Goal: Information Seeking & Learning: Learn about a topic

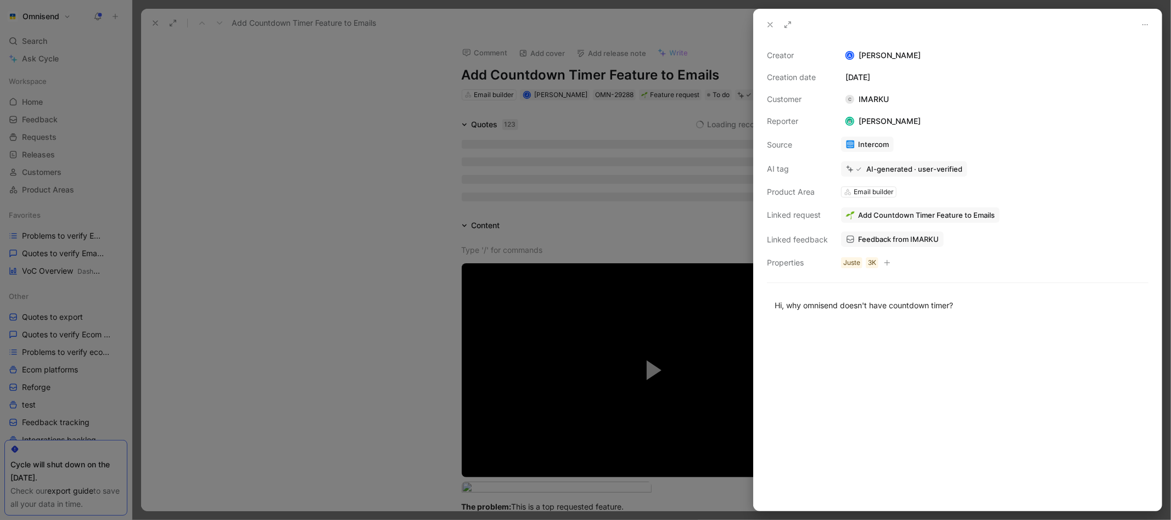
click at [219, 41] on div at bounding box center [585, 260] width 1171 height 520
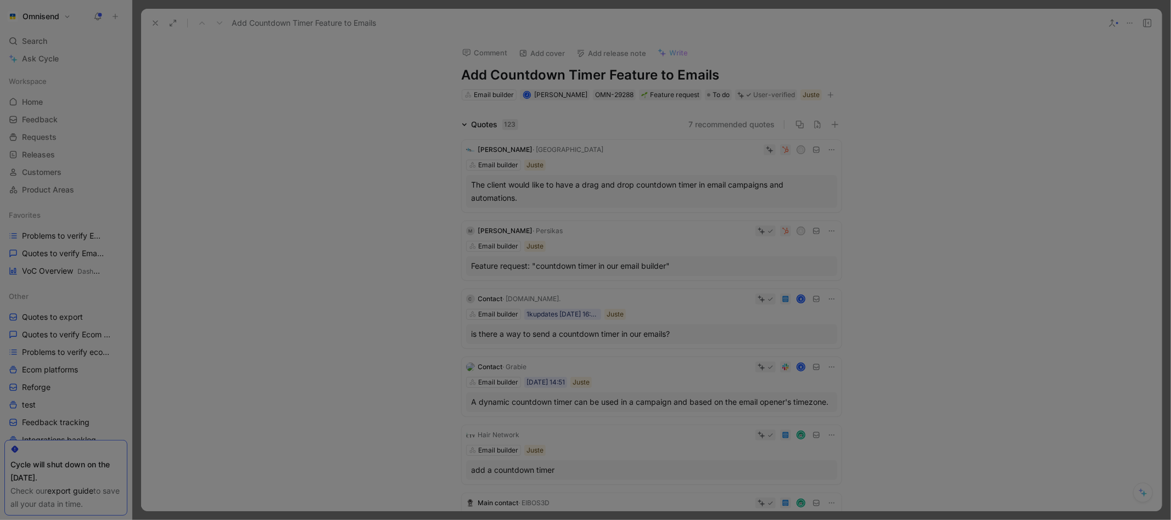
click at [156, 29] on button at bounding box center [155, 22] width 15 height 15
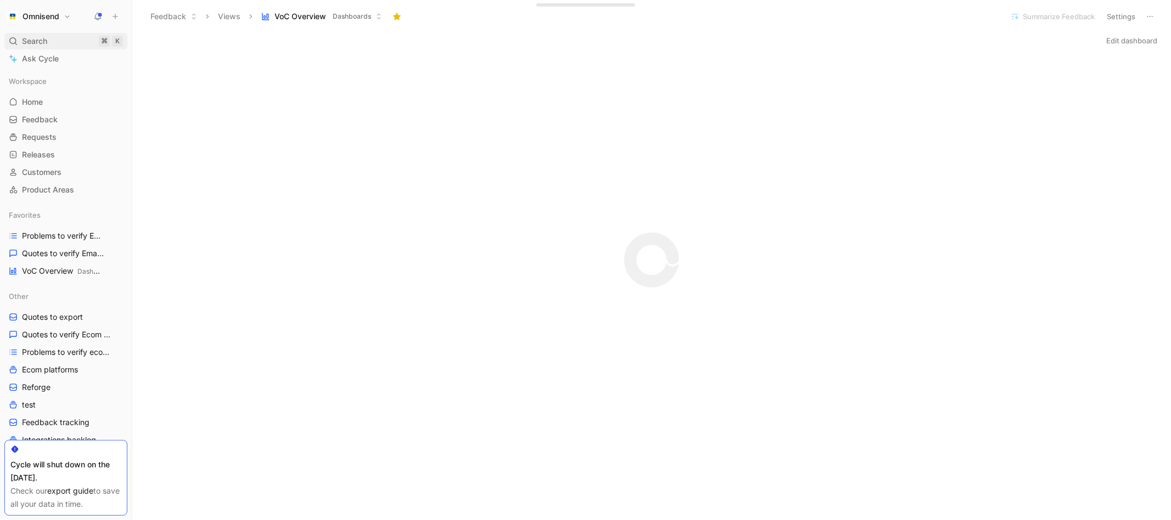
click at [86, 38] on div "Search ⌘ K" at bounding box center [65, 41] width 123 height 16
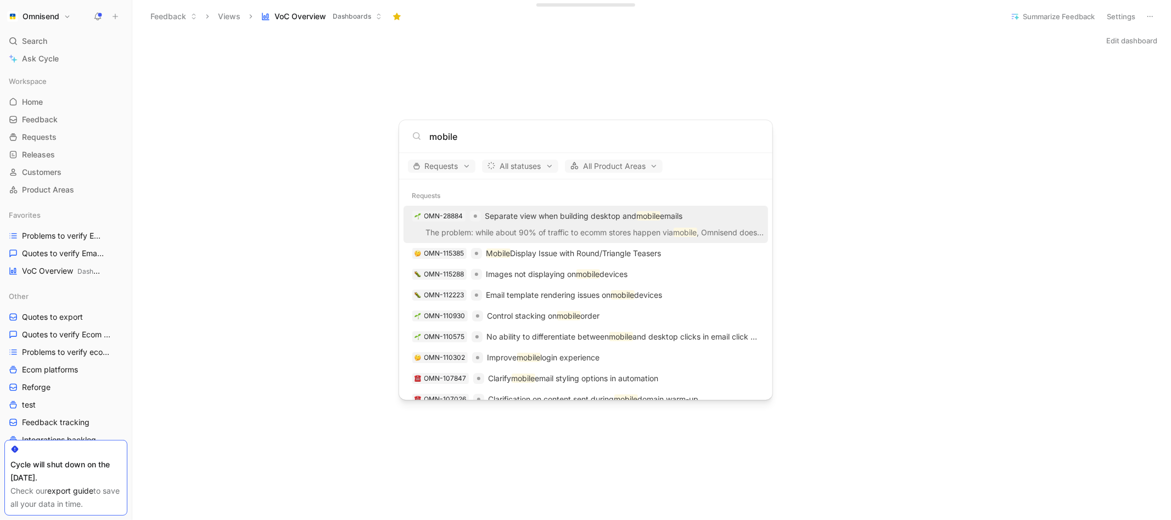
type input "mobile"
click at [547, 217] on p "Separate view when building desktop and mobile emails" at bounding box center [584, 216] width 198 height 13
